Goal: Transaction & Acquisition: Purchase product/service

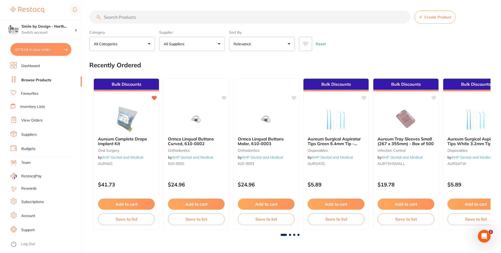
click at [38, 118] on link "View Orders" at bounding box center [31, 120] width 21 height 5
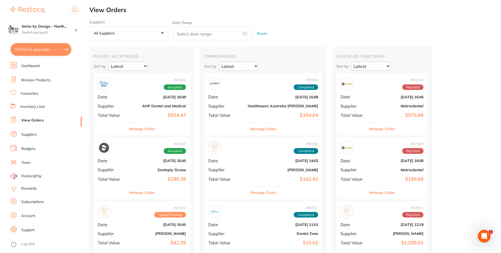
click at [151, 128] on button "Manage Order" at bounding box center [142, 128] width 26 height 13
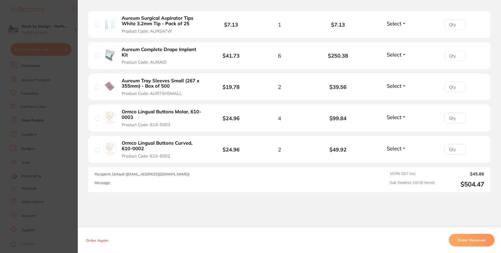
scroll to position [294, 0]
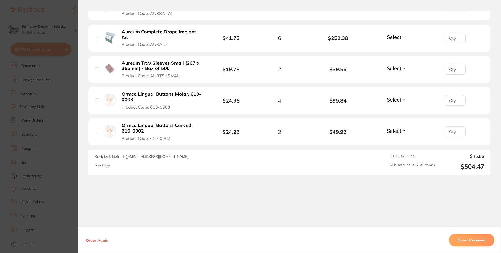
click at [41, 165] on section "Order ID: Restocq- 92661 Order Information Accepted Order Order Date [DATE] 16:…" at bounding box center [250, 126] width 501 height 253
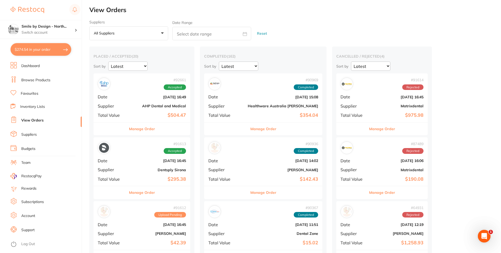
scroll to position [53, 0]
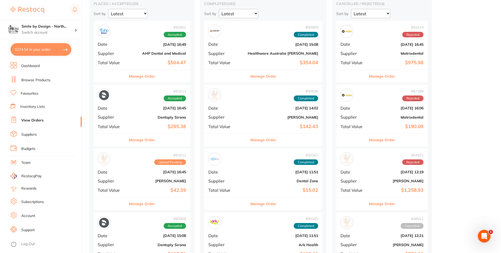
click at [149, 138] on button "Manage Order" at bounding box center [142, 139] width 26 height 13
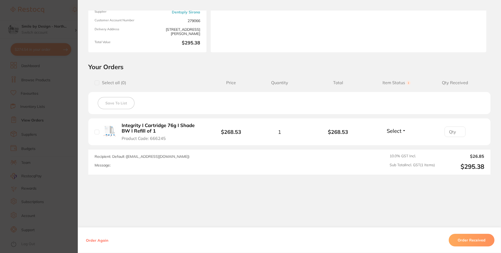
click at [35, 170] on section "Order ID: Restocq- 91613 Order Information Accepted Order Order Date [DATE] 16:…" at bounding box center [250, 126] width 501 height 253
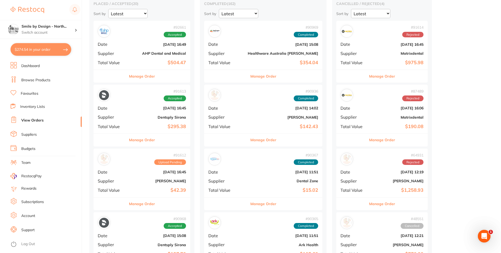
scroll to position [131, 0]
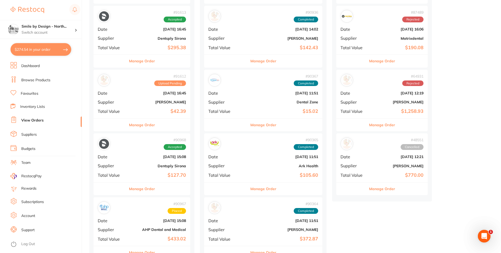
click at [148, 121] on button "Manage Order" at bounding box center [142, 125] width 26 height 13
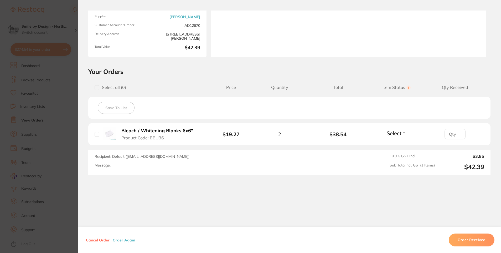
click at [11, 150] on section "Order ID: Restocq- 91612 Order Information Upload Pending Order Date [DATE] 16:…" at bounding box center [250, 126] width 501 height 253
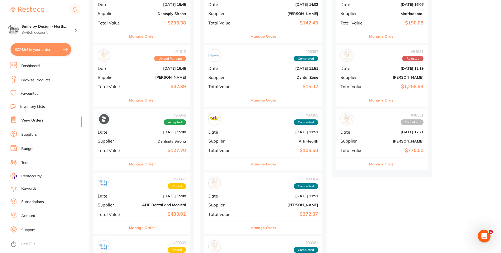
scroll to position [184, 0]
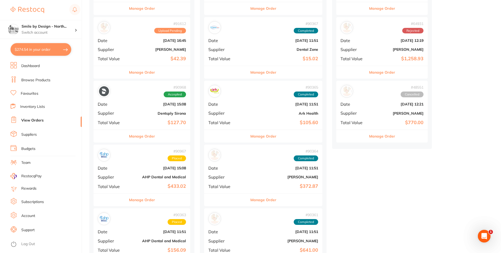
click at [142, 133] on button "Manage Order" at bounding box center [142, 136] width 26 height 13
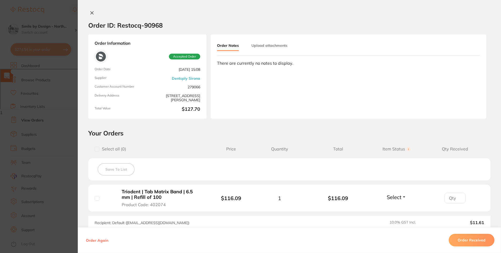
click at [42, 127] on section "Order ID: Restocq- 90968 Order Information Accepted Order Order Date [DATE] 15:…" at bounding box center [250, 126] width 501 height 253
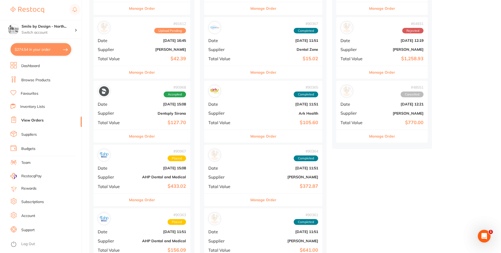
click at [55, 54] on button "$274.54 in your order" at bounding box center [41, 49] width 61 height 13
checkbox input "true"
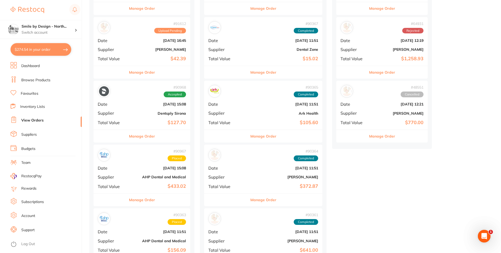
checkbox input "true"
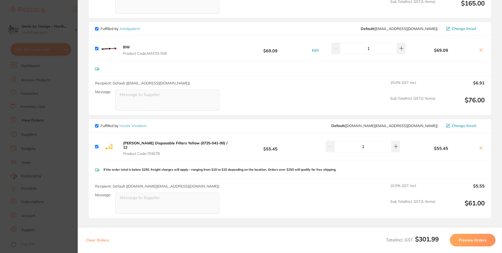
scroll to position [158, 0]
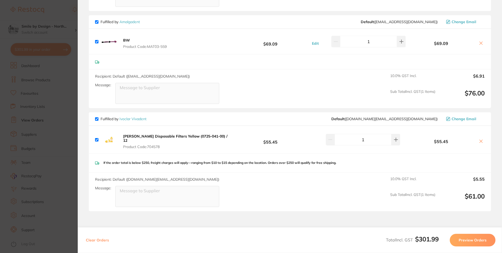
click at [66, 110] on section "Update RRP Set your pre negotiated price for this item. Item Agreed RRP (excl. …" at bounding box center [251, 126] width 502 height 253
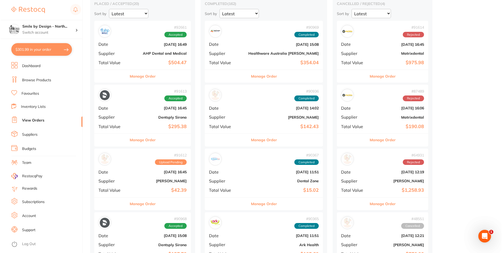
scroll to position [0, 0]
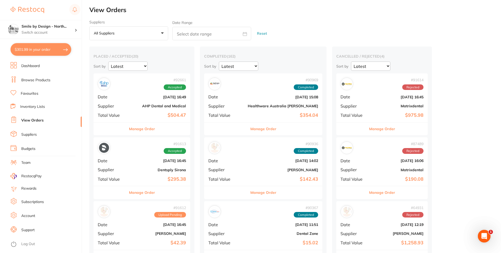
click at [45, 50] on button "$301.99 in your order" at bounding box center [41, 49] width 61 height 13
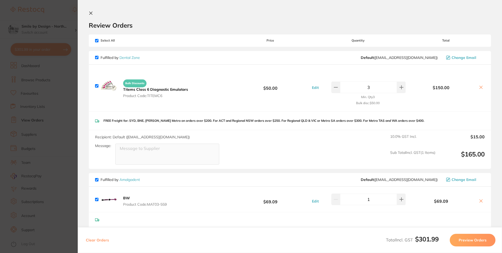
click at [58, 96] on section "Update RRP Set your pre negotiated price for this item. Item Agreed RRP (excl. …" at bounding box center [251, 126] width 502 height 253
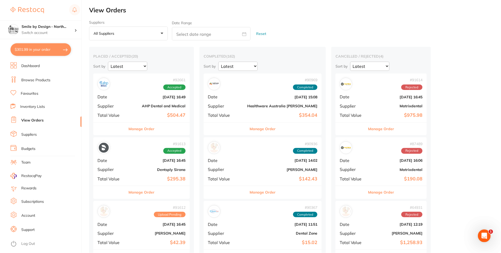
scroll to position [1, 0]
click at [30, 96] on li "Favourites" at bounding box center [46, 93] width 71 height 7
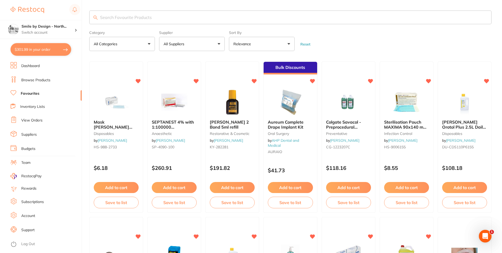
click at [121, 16] on input "search" at bounding box center [290, 18] width 403 height 14
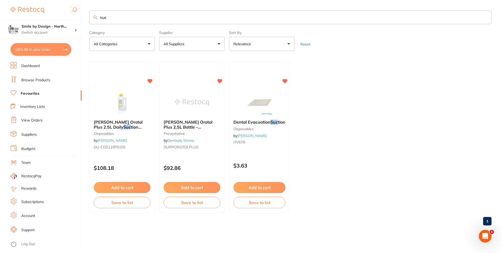
type input "suc"
click at [33, 93] on link "Favourites" at bounding box center [30, 93] width 19 height 5
click at [28, 92] on link "Favourites" at bounding box center [30, 93] width 19 height 5
drag, startPoint x: 120, startPoint y: 13, endPoint x: 52, endPoint y: 6, distance: 68.7
click at [52, 6] on div "$301.99 Smile by Design - North... Switch account Smile by Design - [GEOGRAPHIC…" at bounding box center [251, 126] width 502 height 253
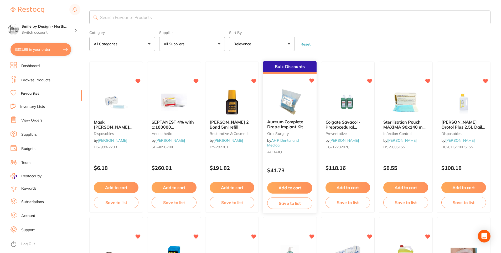
click at [306, 161] on div "Bulk Discounts Aureum Complete Drape Implant Kit [MEDICAL_DATA] by AHP Dental a…" at bounding box center [290, 137] width 54 height 153
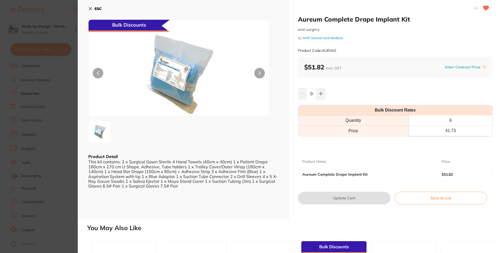
click at [89, 10] on icon at bounding box center [90, 9] width 4 height 4
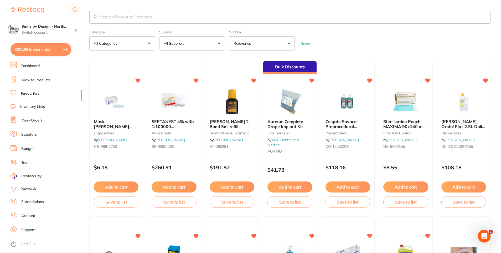
click at [38, 80] on link "Browse Products" at bounding box center [35, 80] width 29 height 5
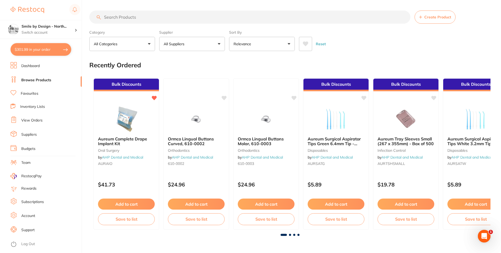
click at [118, 15] on input "search" at bounding box center [249, 17] width 321 height 13
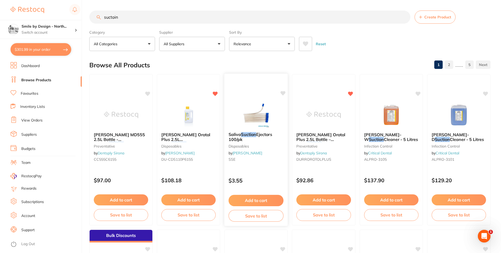
type input "suctoin"
click at [266, 199] on button "Add to cart" at bounding box center [256, 200] width 55 height 11
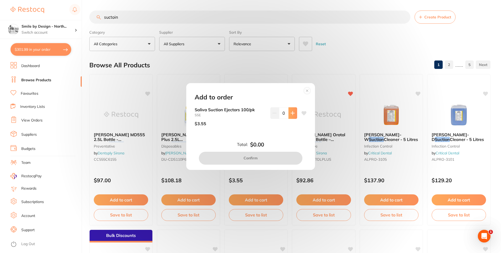
click at [291, 113] on icon at bounding box center [292, 112] width 3 height 3
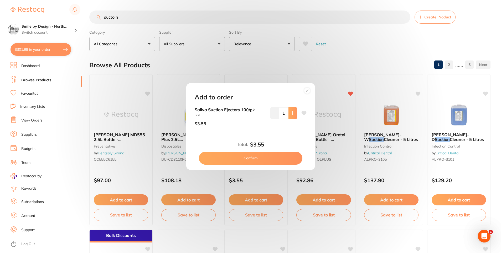
click at [292, 113] on icon at bounding box center [293, 113] width 4 height 4
click at [294, 113] on button at bounding box center [293, 113] width 9 height 12
click at [295, 112] on button at bounding box center [293, 113] width 9 height 12
click at [292, 114] on icon at bounding box center [292, 112] width 3 height 3
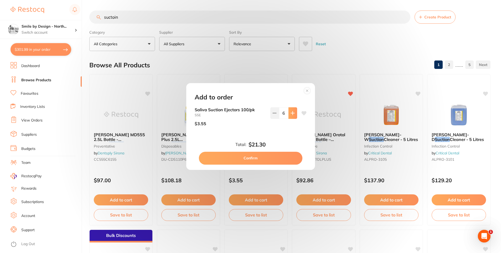
click at [292, 114] on icon at bounding box center [292, 112] width 3 height 3
type input "10"
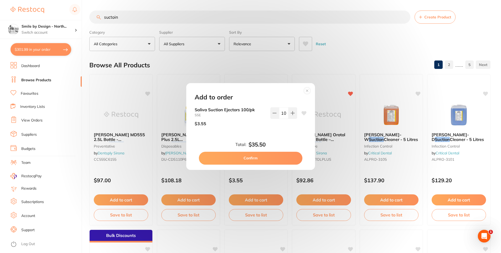
click at [267, 156] on button "Confirm" at bounding box center [251, 158] width 104 height 13
checkbox input "false"
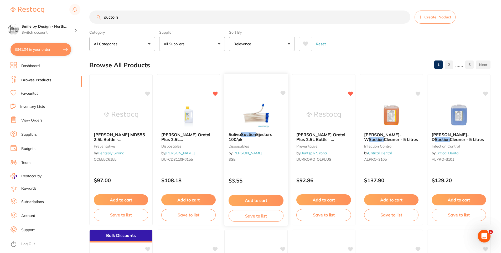
click at [283, 94] on icon at bounding box center [283, 93] width 5 height 4
